Goal: Information Seeking & Learning: Learn about a topic

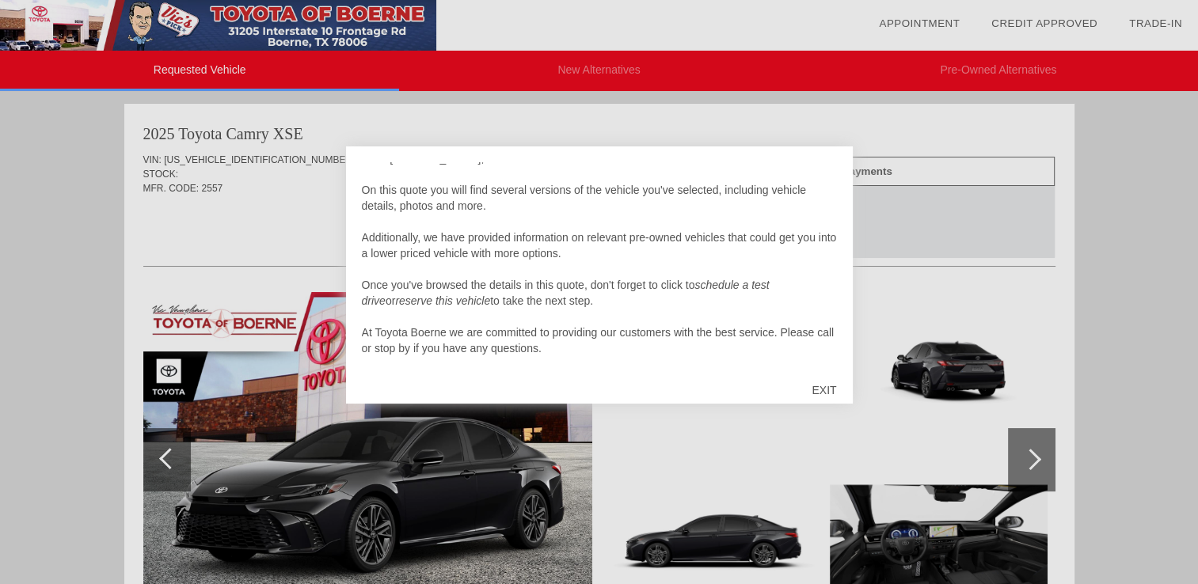
scroll to position [16, 0]
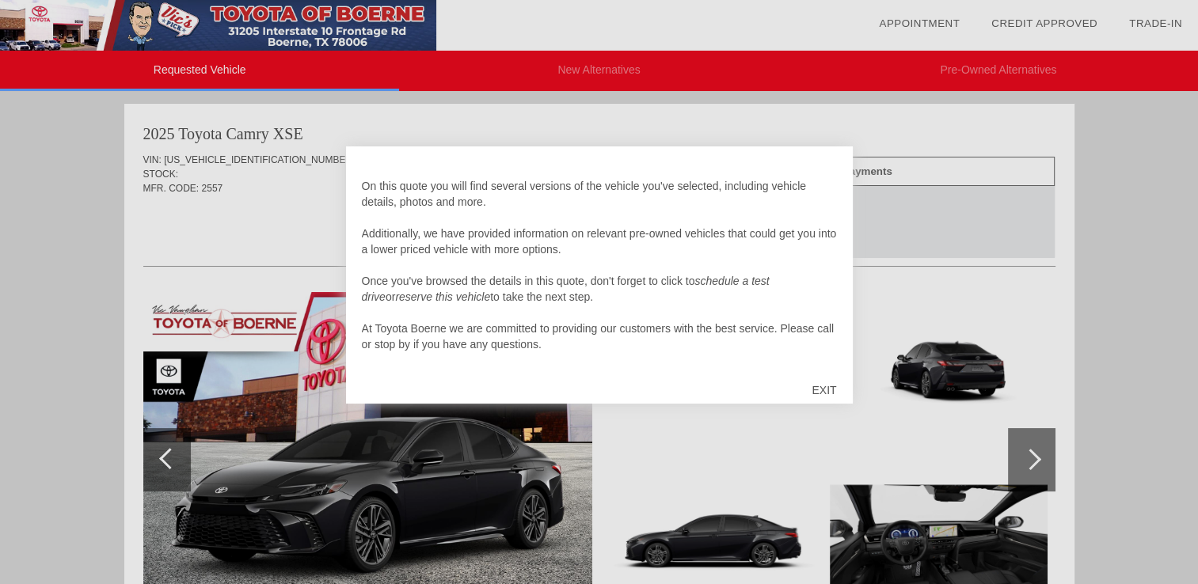
click at [822, 393] on div "EXIT" at bounding box center [824, 390] width 56 height 47
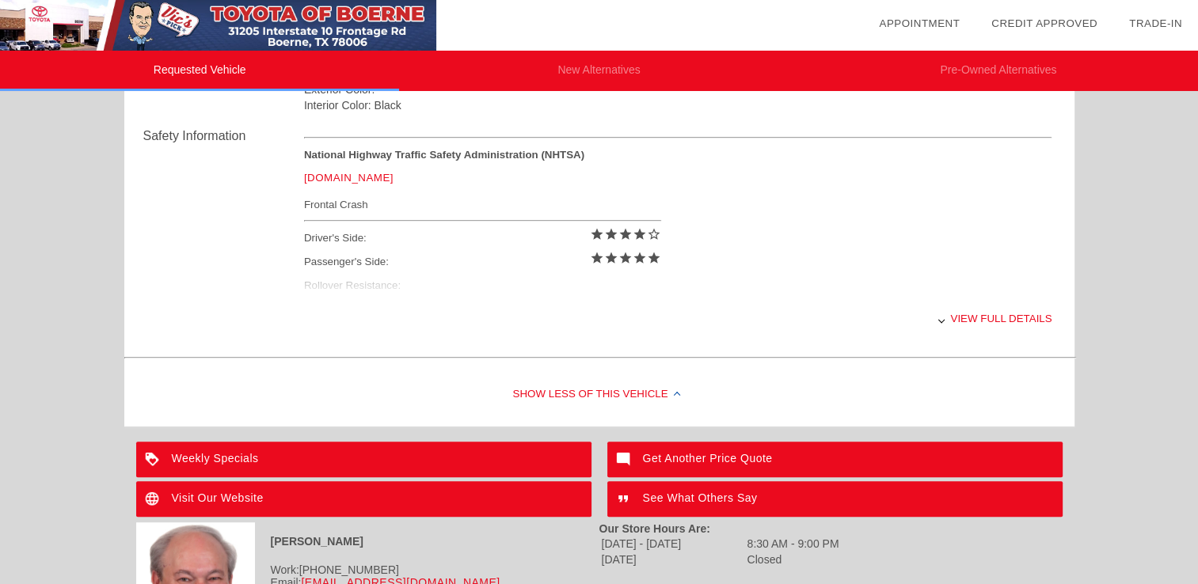
scroll to position [632, 0]
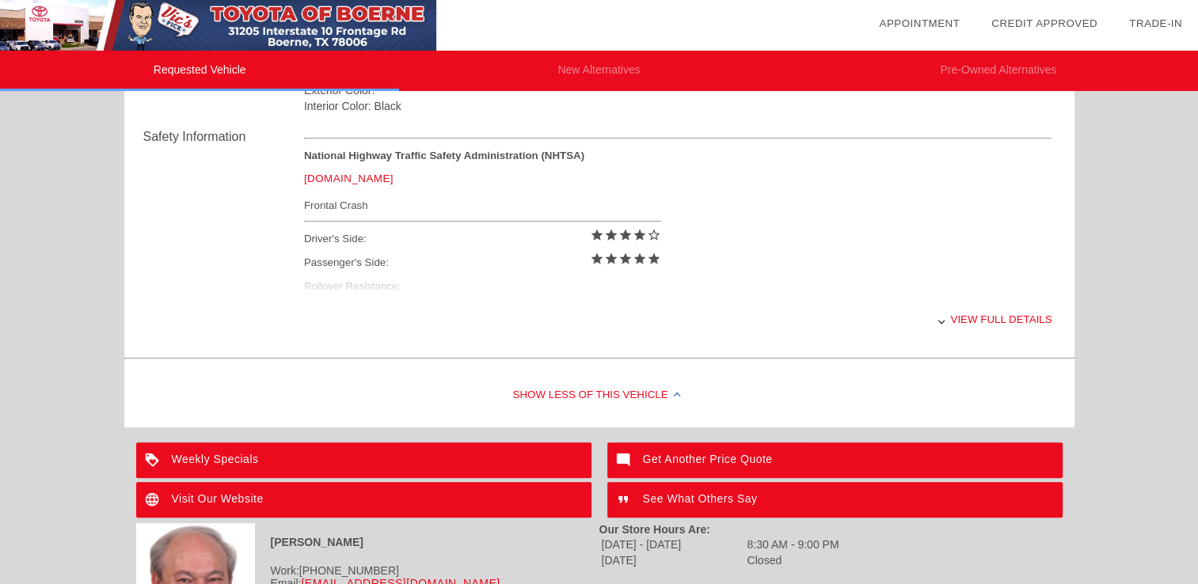
click at [975, 321] on div "View full details" at bounding box center [678, 319] width 748 height 39
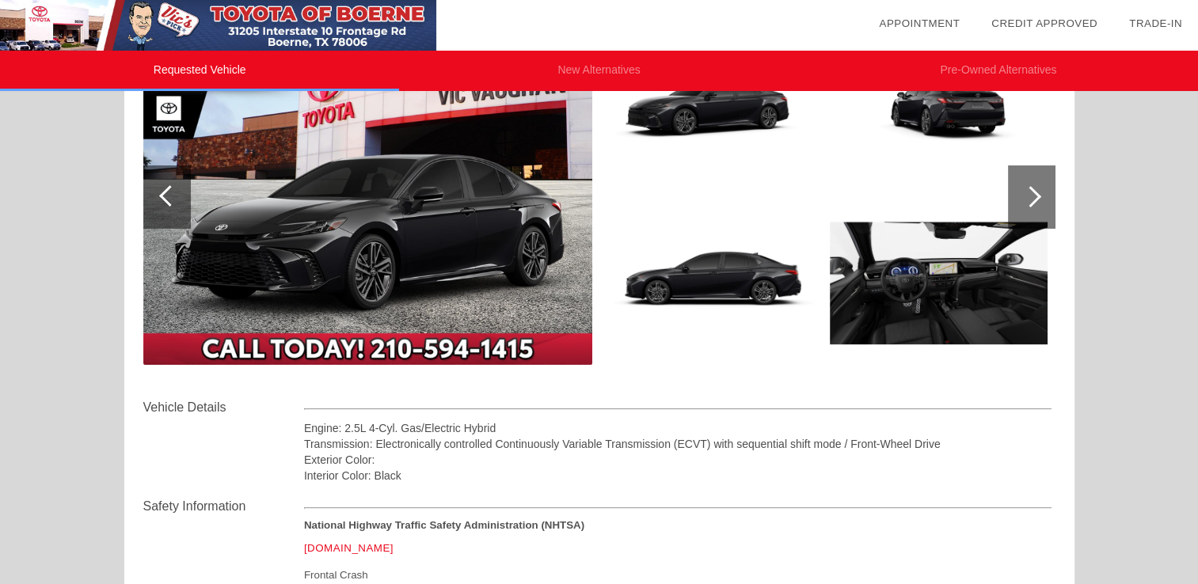
scroll to position [25, 0]
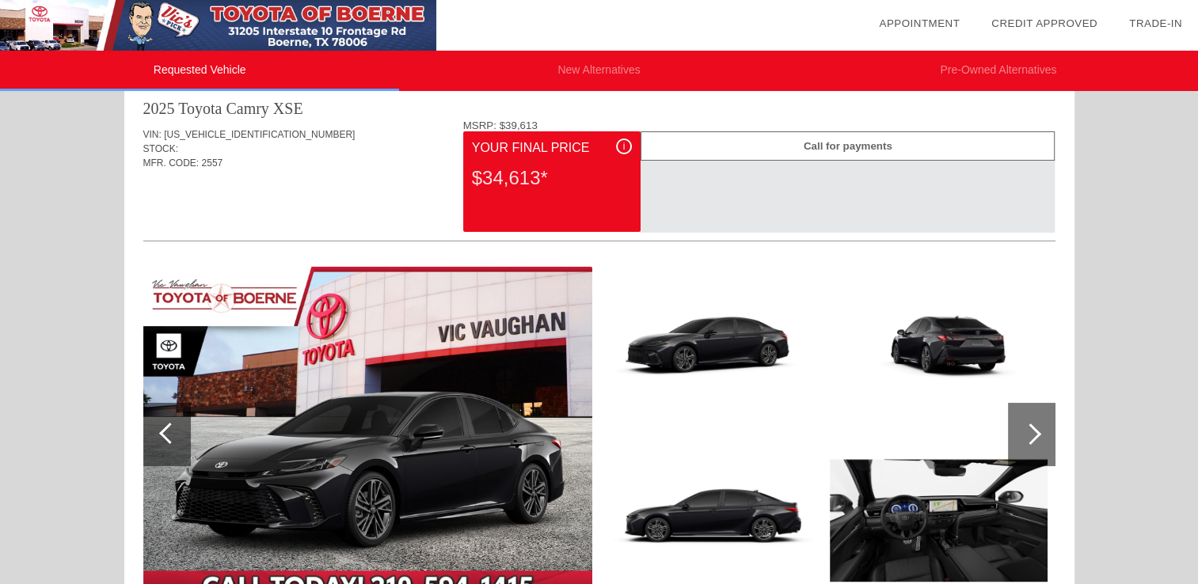
click at [618, 146] on div "i" at bounding box center [624, 147] width 16 height 16
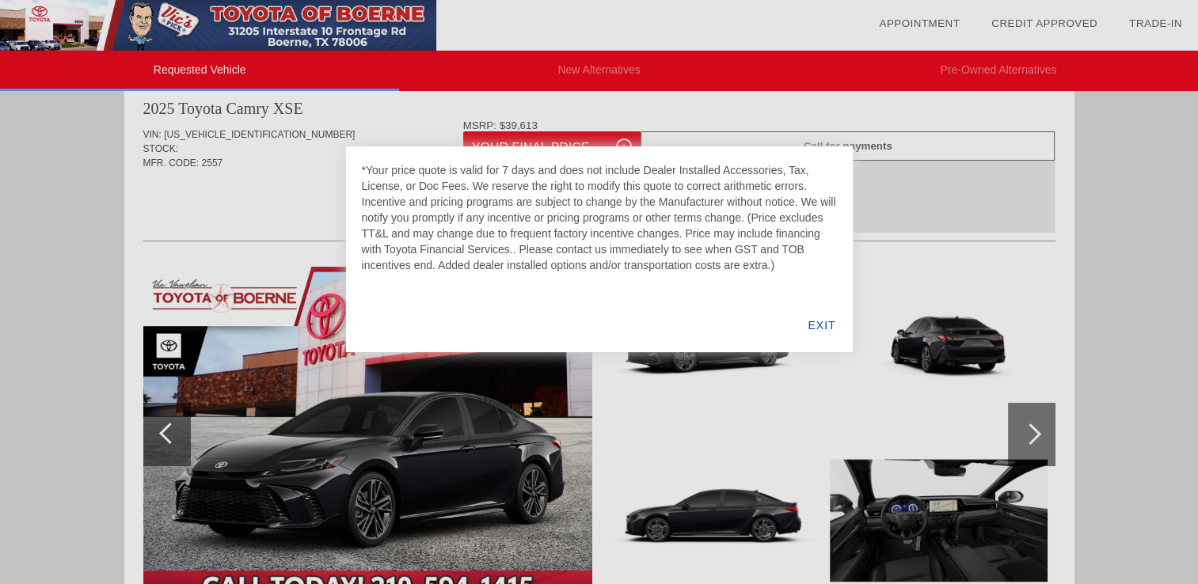
drag, startPoint x: 3, startPoint y: 389, endPoint x: 40, endPoint y: 389, distance: 37.2
click at [10, 386] on div at bounding box center [599, 292] width 1198 height 584
drag, startPoint x: 70, startPoint y: 385, endPoint x: 82, endPoint y: 382, distance: 12.9
click at [81, 382] on div at bounding box center [599, 292] width 1198 height 584
drag, startPoint x: 651, startPoint y: 446, endPoint x: 709, endPoint y: 438, distance: 58.3
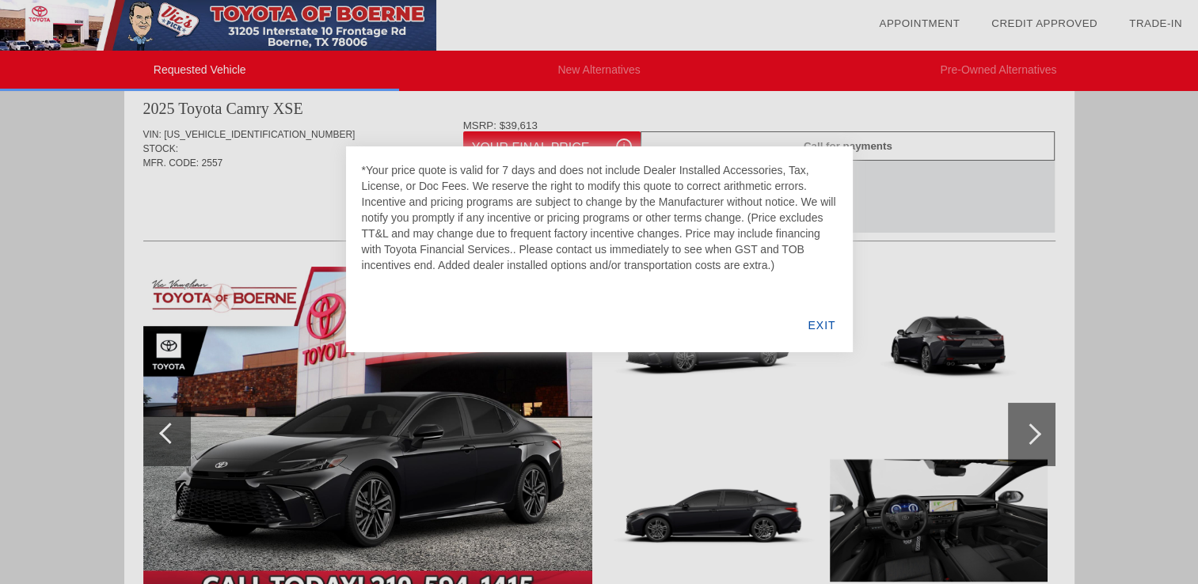
click at [651, 445] on div at bounding box center [599, 292] width 1198 height 584
click at [1019, 437] on div at bounding box center [599, 292] width 1198 height 584
click at [821, 321] on div "EXIT" at bounding box center [821, 325] width 61 height 54
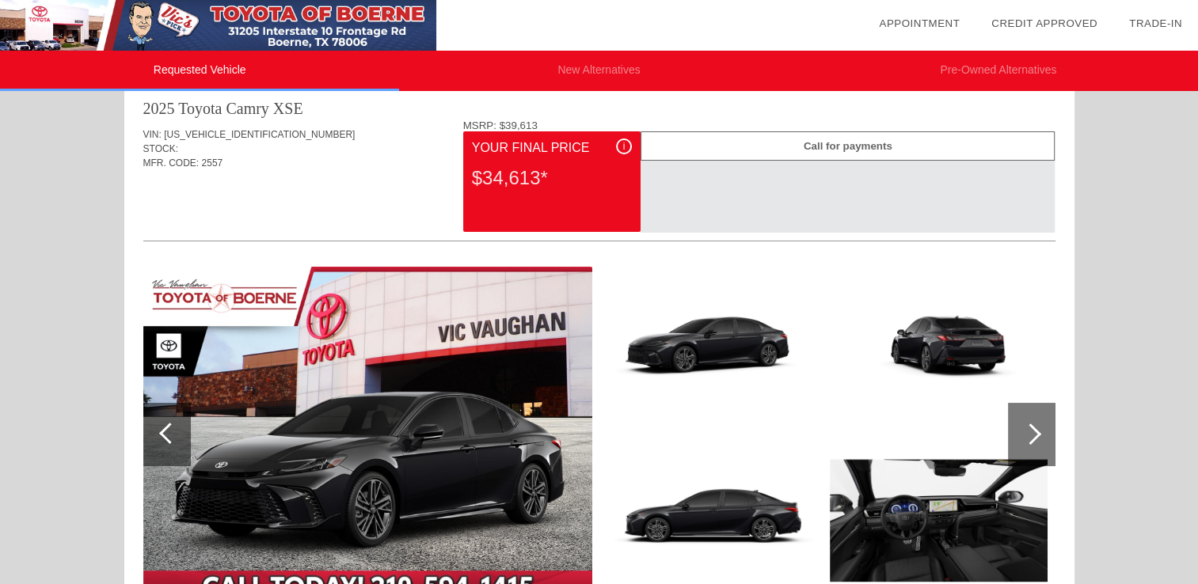
click at [1044, 439] on div at bounding box center [1031, 434] width 47 height 63
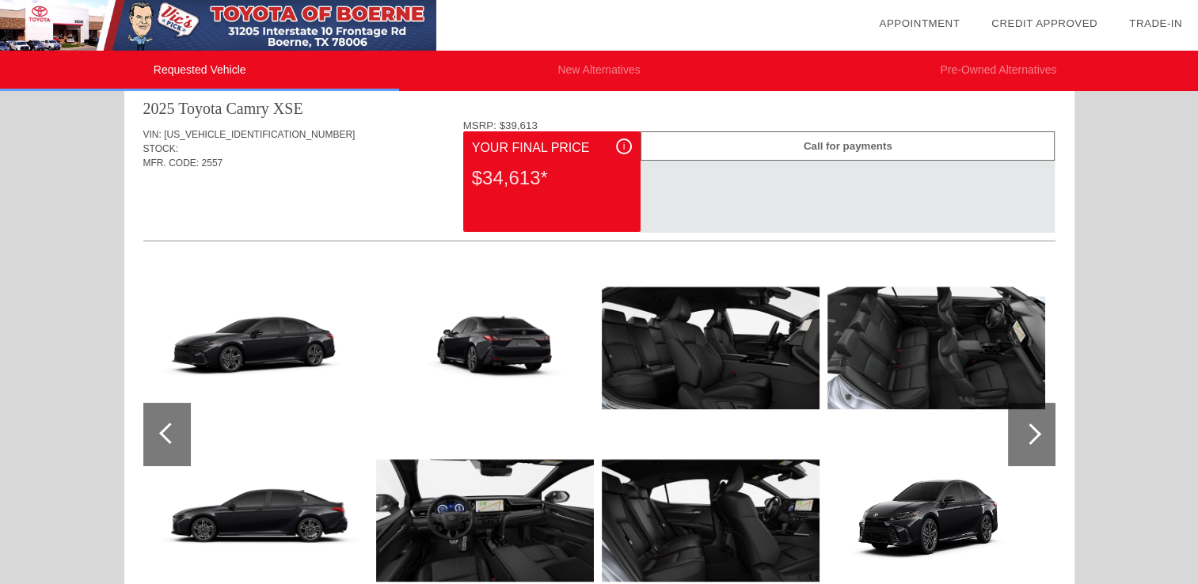
click at [1040, 428] on div at bounding box center [1031, 434] width 47 height 63
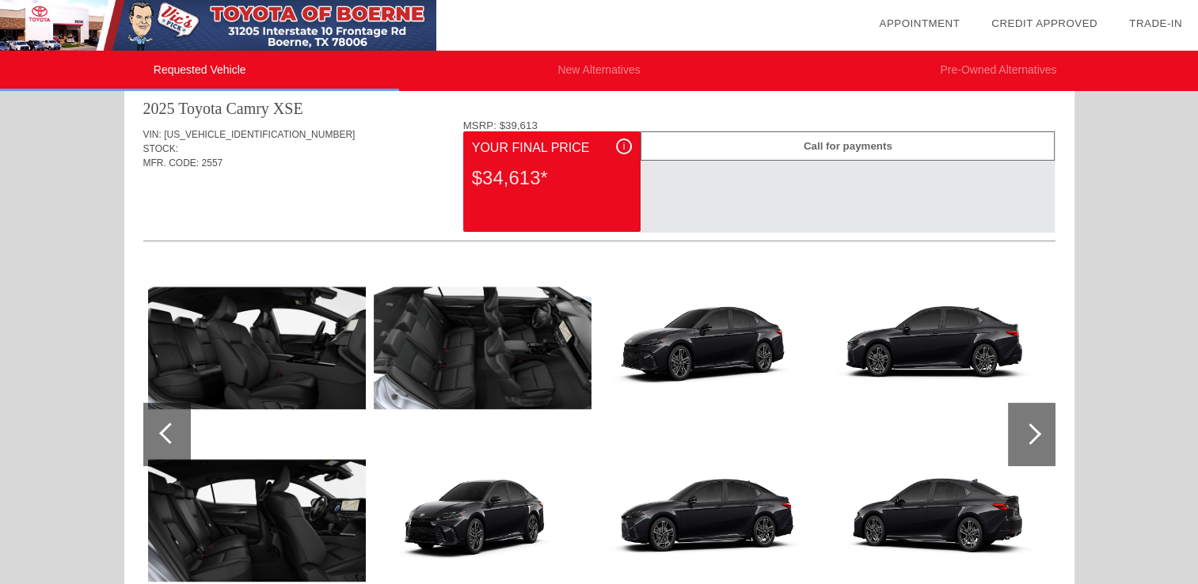
click at [1041, 427] on div at bounding box center [1031, 434] width 47 height 63
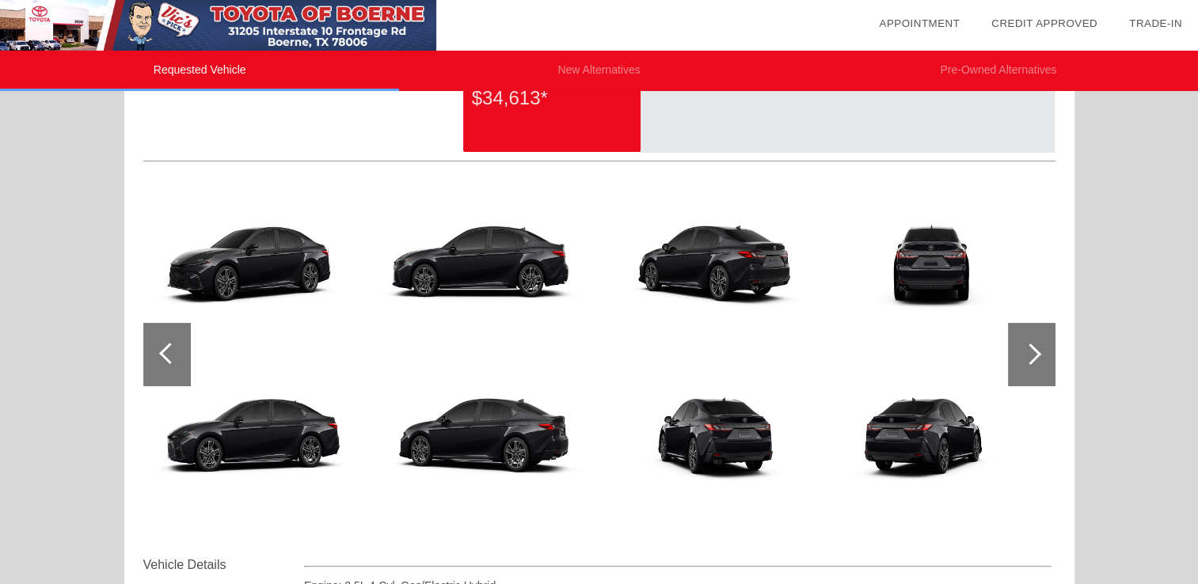
scroll to position [0, 0]
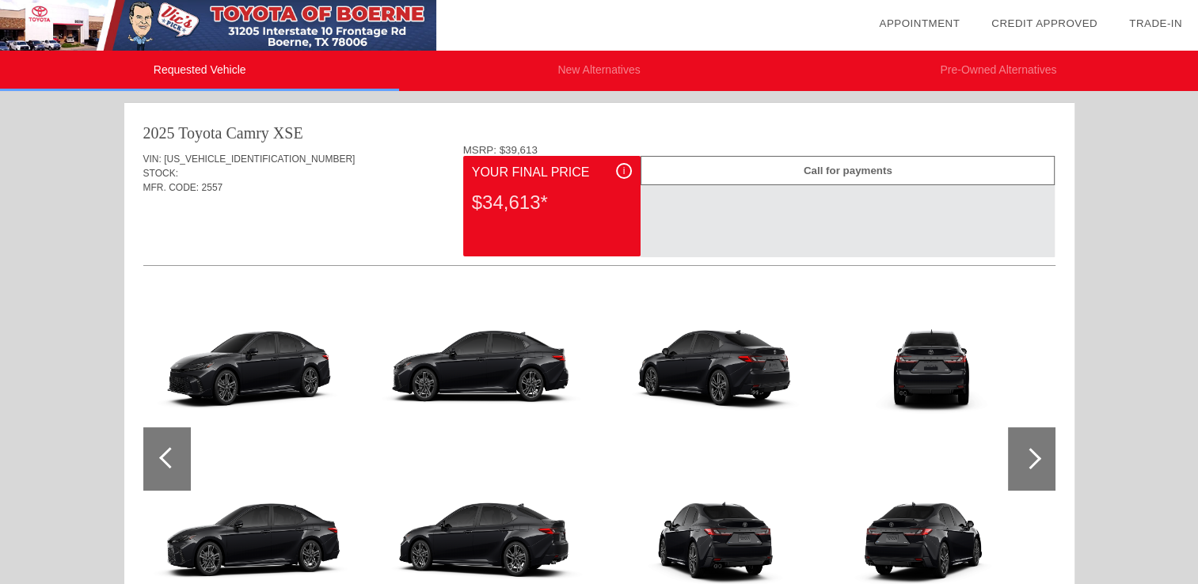
click at [621, 71] on li "New Alternatives" at bounding box center [598, 71] width 399 height 40
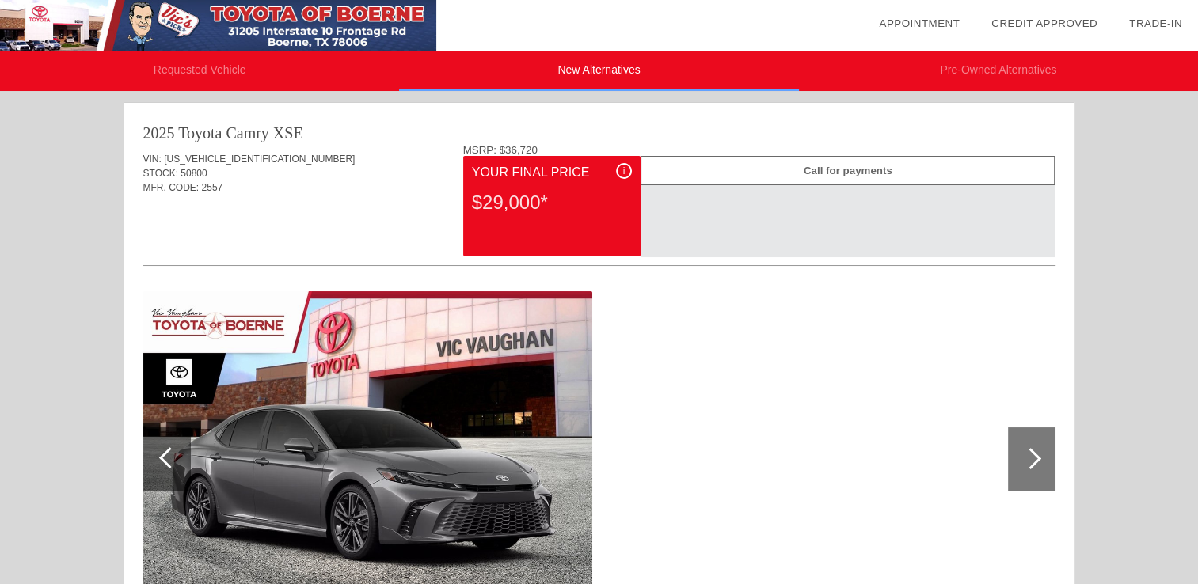
click at [627, 76] on li "New Alternatives" at bounding box center [598, 71] width 399 height 40
